Goal: Task Accomplishment & Management: Use online tool/utility

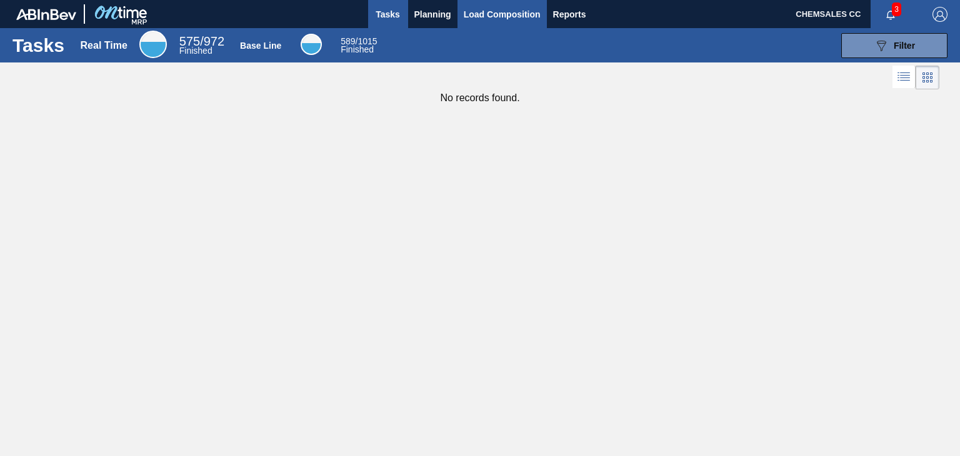
click at [494, 16] on span "Load Composition" at bounding box center [502, 14] width 77 height 15
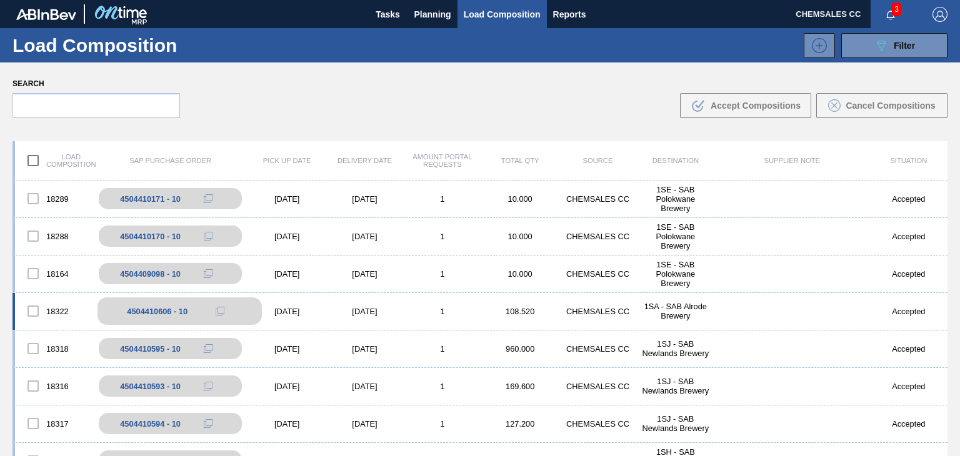
click at [174, 311] on div "4504410606 - 10" at bounding box center [157, 311] width 61 height 9
click at [218, 313] on icon at bounding box center [220, 311] width 9 height 9
click at [187, 310] on div "4504410606 - 10" at bounding box center [179, 310] width 164 height 27
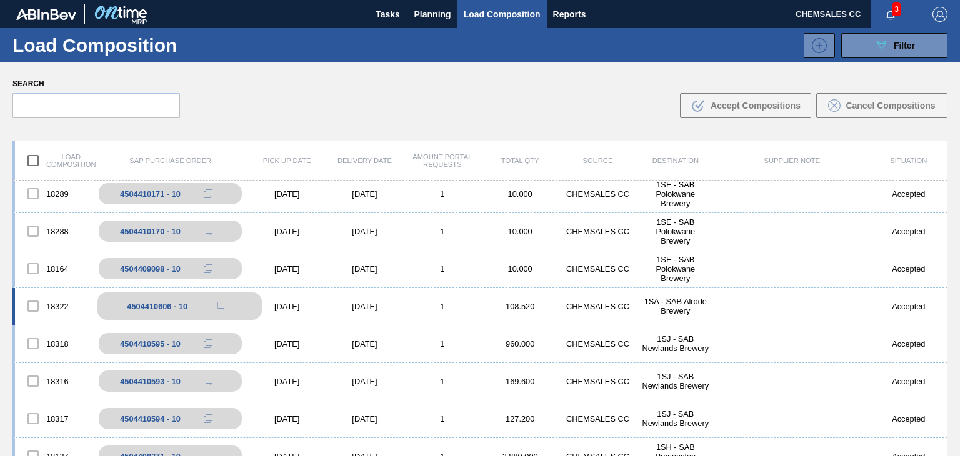
click at [221, 306] on icon at bounding box center [220, 306] width 9 height 9
click at [34, 305] on div at bounding box center [33, 306] width 26 height 26
click at [124, 309] on div "4504410606 - 10" at bounding box center [179, 305] width 164 height 27
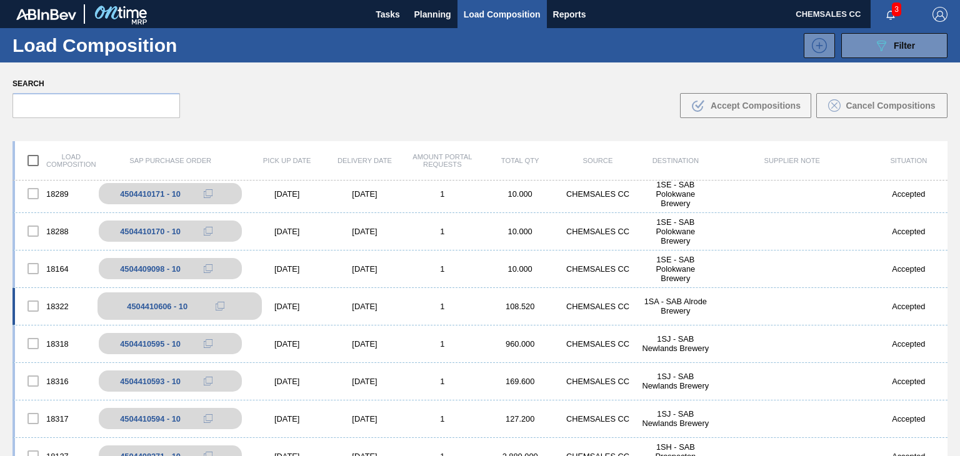
click at [190, 306] on div "4504410606 - 10" at bounding box center [179, 305] width 164 height 27
click at [238, 306] on div "4504410606 - 10" at bounding box center [179, 305] width 164 height 27
click at [362, 308] on div "[DATE]" at bounding box center [364, 306] width 77 height 9
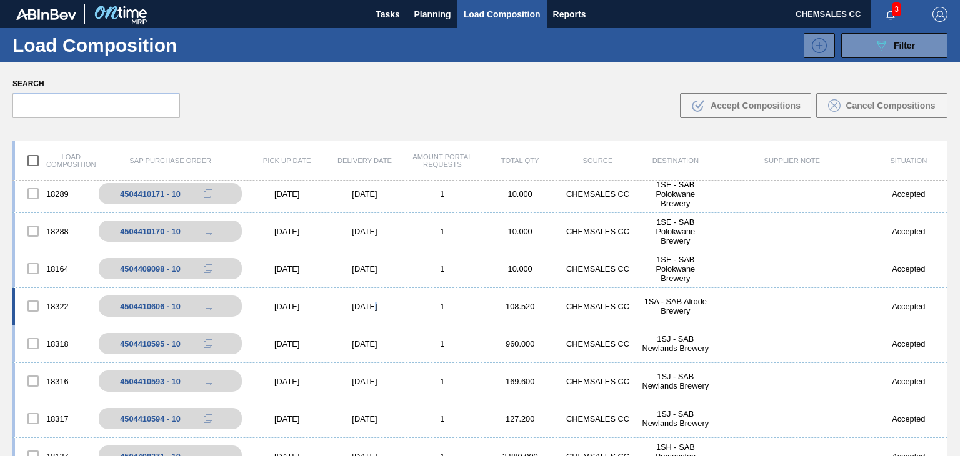
click at [362, 0] on body "Tasks Planning Load Composition Reports CHEMSALES CC 3 Mark all as read Load Co…" at bounding box center [480, 0] width 960 height 0
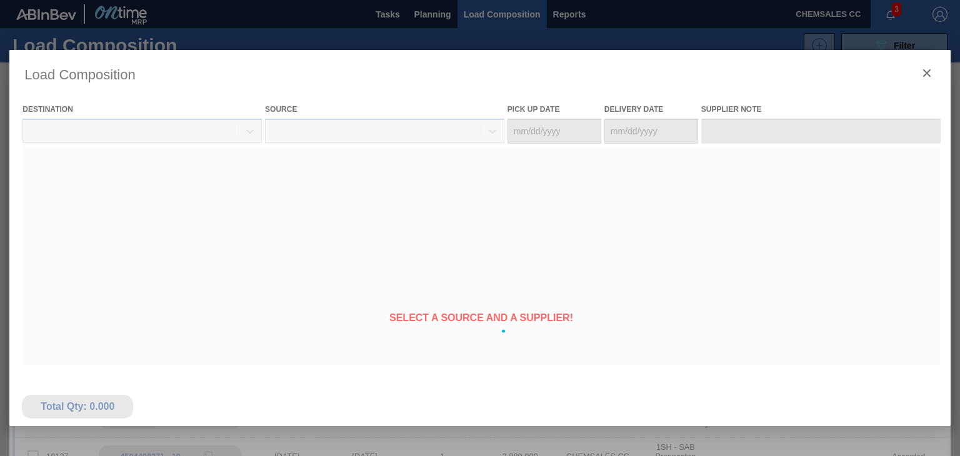
type Date "[DATE]"
